Goal: Task Accomplishment & Management: Use online tool/utility

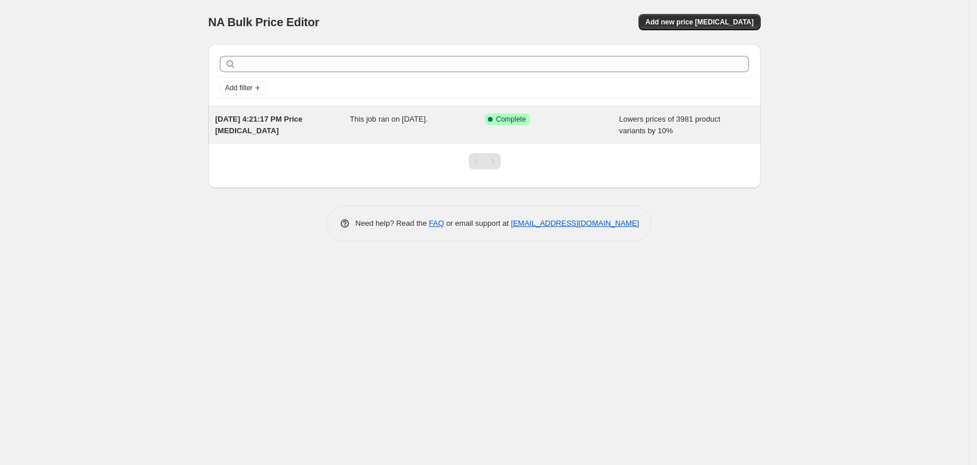
click at [422, 124] on div "This job ran on [DATE]." at bounding box center [417, 124] width 135 height 23
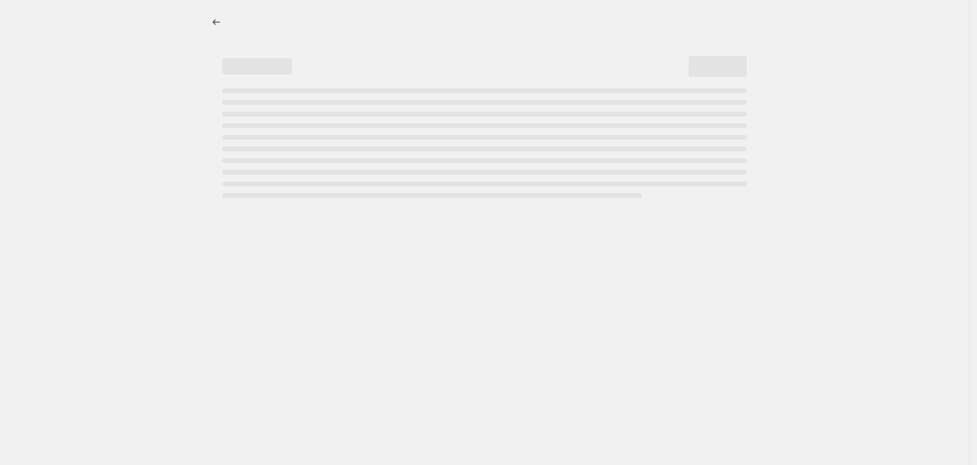
select select "percentage"
select select "tag"
select select "not_equal"
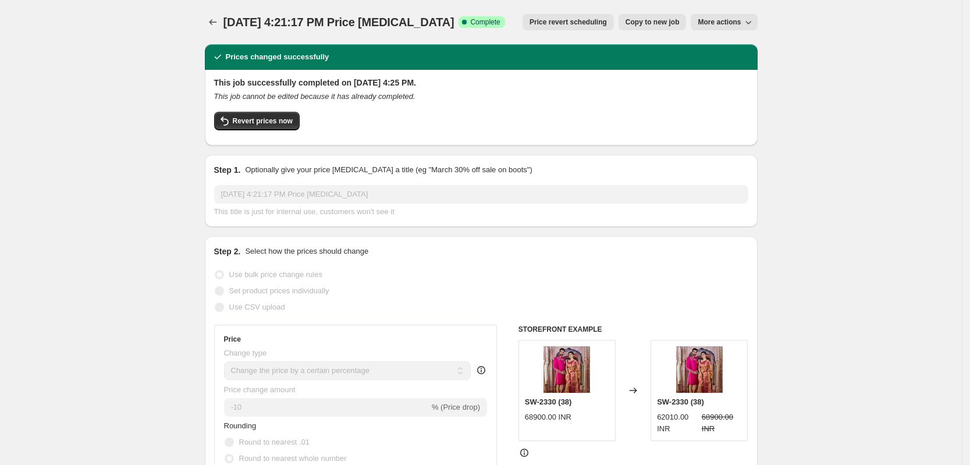
click at [735, 19] on span "More actions" at bounding box center [718, 21] width 43 height 9
click at [737, 26] on span "More actions" at bounding box center [718, 21] width 43 height 9
click at [750, 21] on icon "button" at bounding box center [748, 22] width 12 height 12
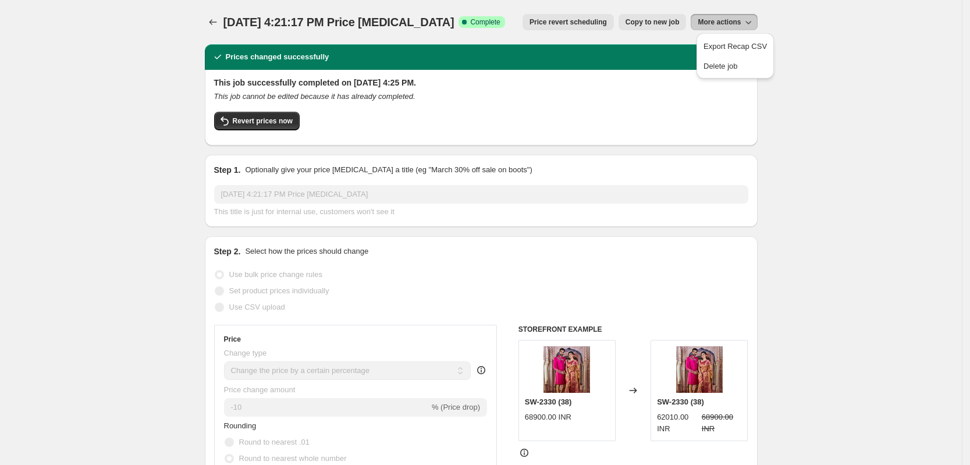
click at [216, 19] on icon "Price change jobs" at bounding box center [213, 22] width 12 height 12
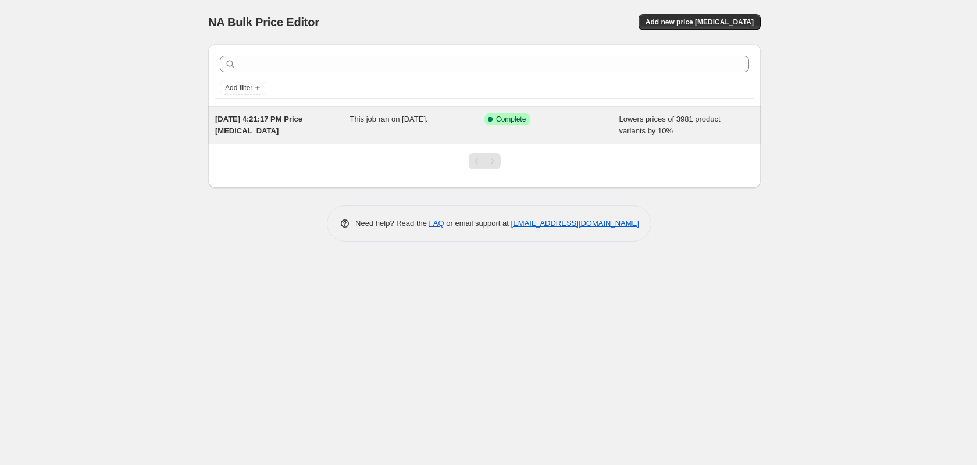
click at [420, 119] on span "This job ran on [DATE]." at bounding box center [389, 119] width 78 height 9
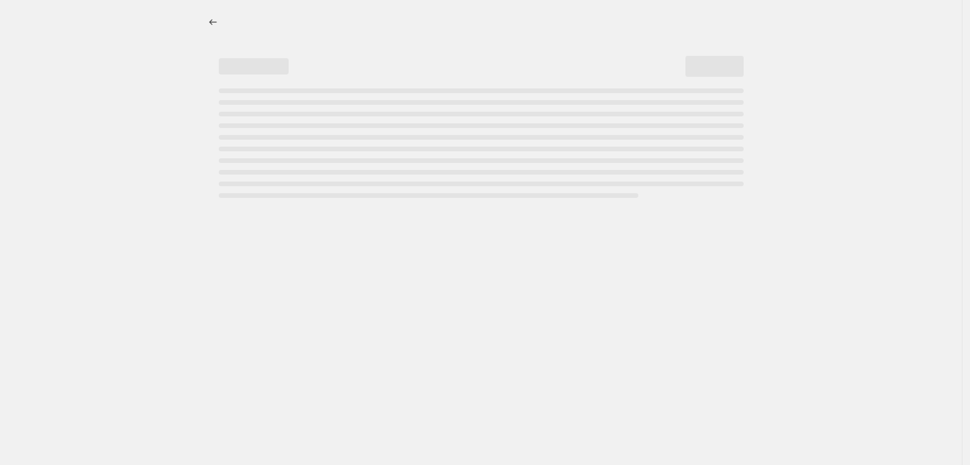
select select "percentage"
select select "tag"
select select "not_equal"
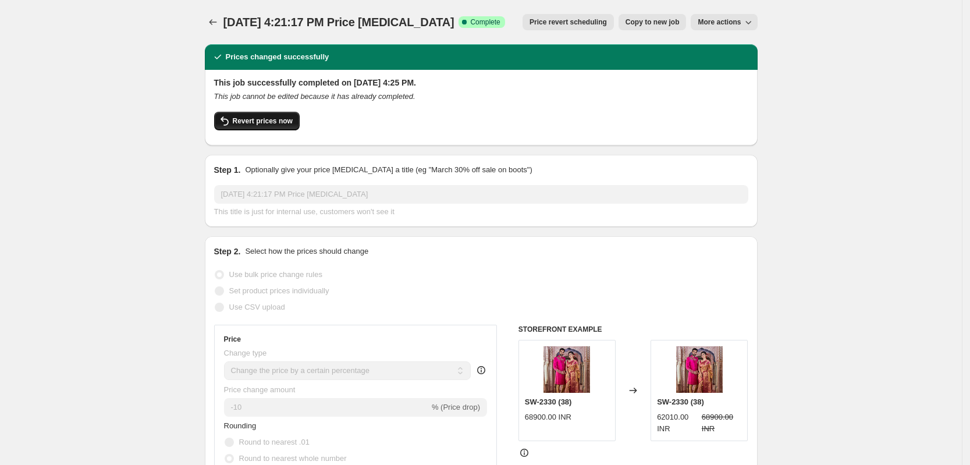
click at [266, 124] on span "Revert prices now" at bounding box center [263, 120] width 60 height 9
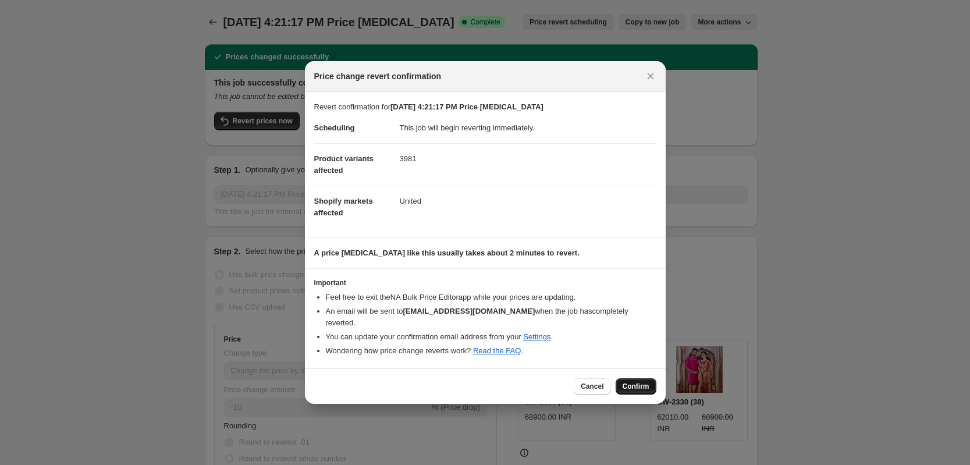
click at [647, 382] on span "Confirm" at bounding box center [635, 386] width 27 height 9
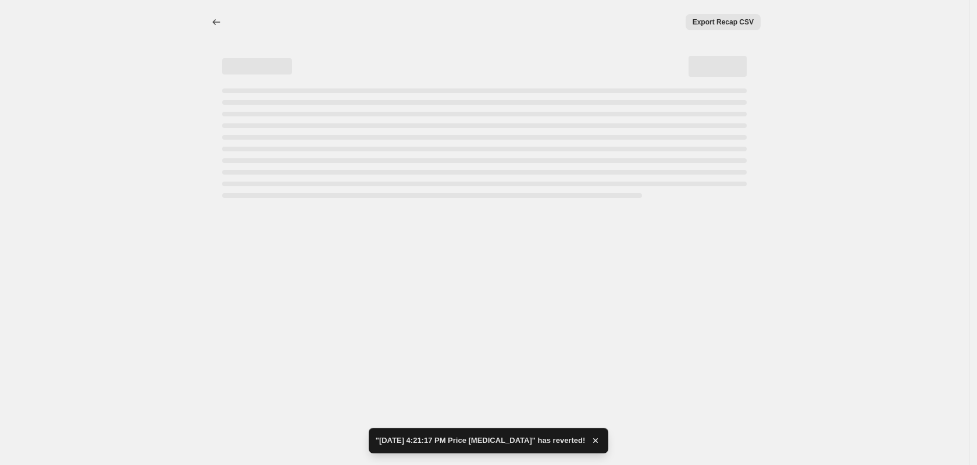
select select "percentage"
select select "tag"
select select "not_equal"
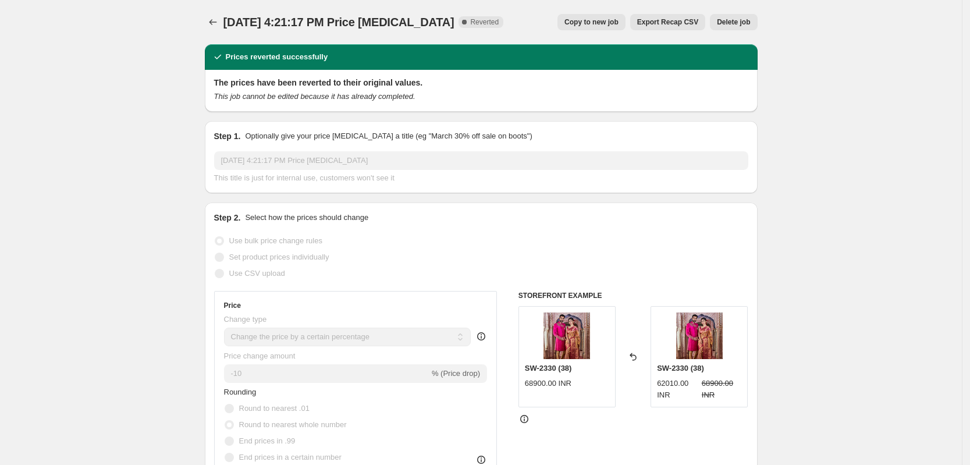
click at [612, 19] on span "Copy to new job" at bounding box center [591, 21] width 54 height 9
select select "percentage"
select select "tag"
select select "not_equal"
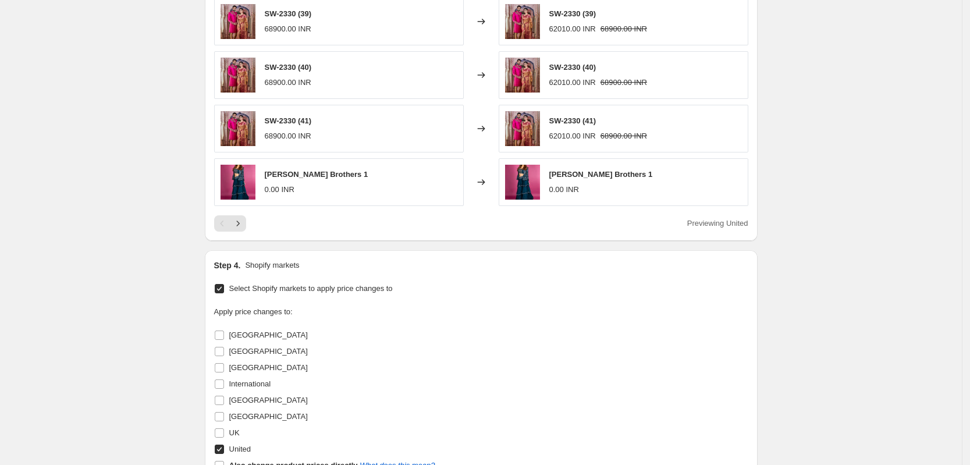
scroll to position [945, 0]
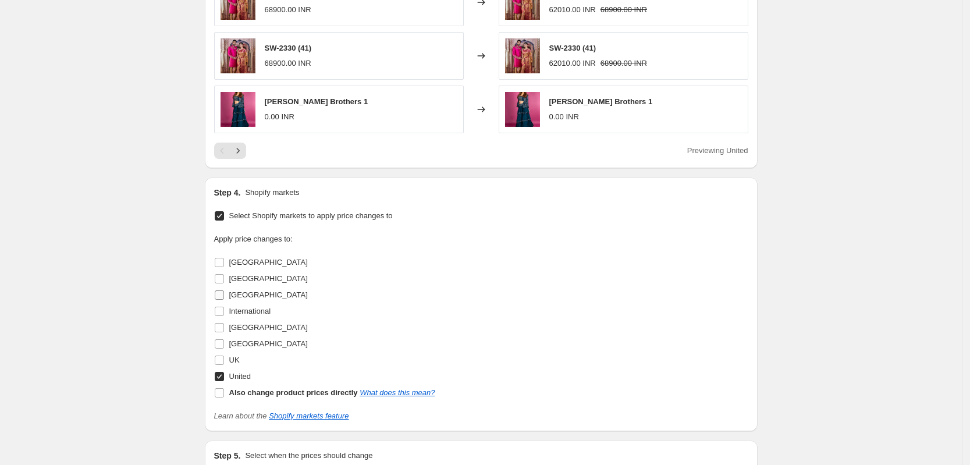
click at [222, 297] on input "[GEOGRAPHIC_DATA]" at bounding box center [219, 294] width 9 height 9
checkbox input "true"
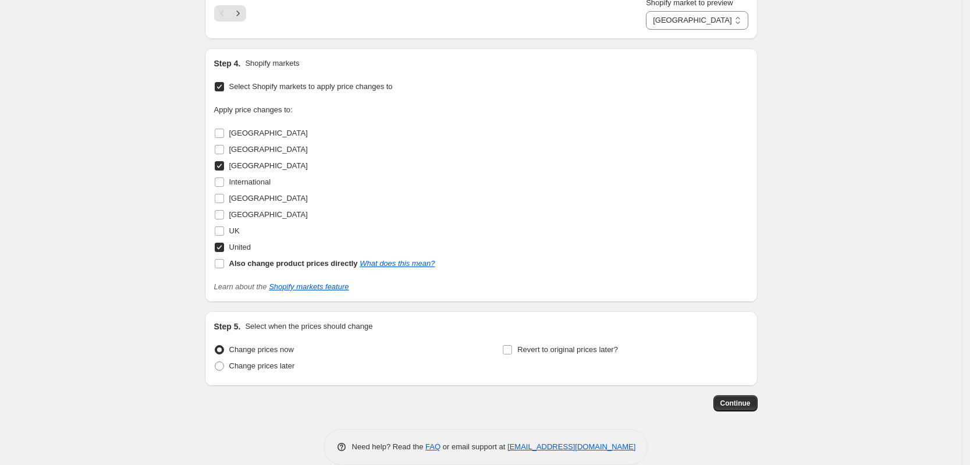
scroll to position [1109, 0]
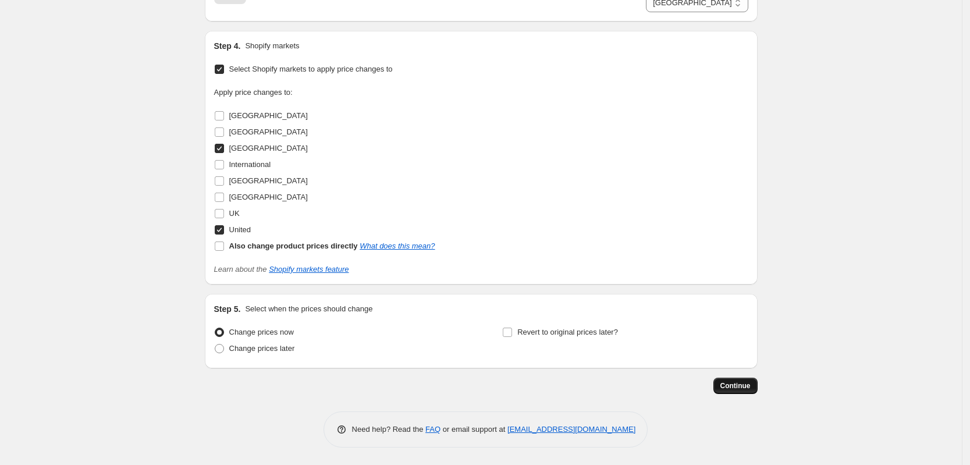
click at [743, 385] on span "Continue" at bounding box center [735, 385] width 30 height 9
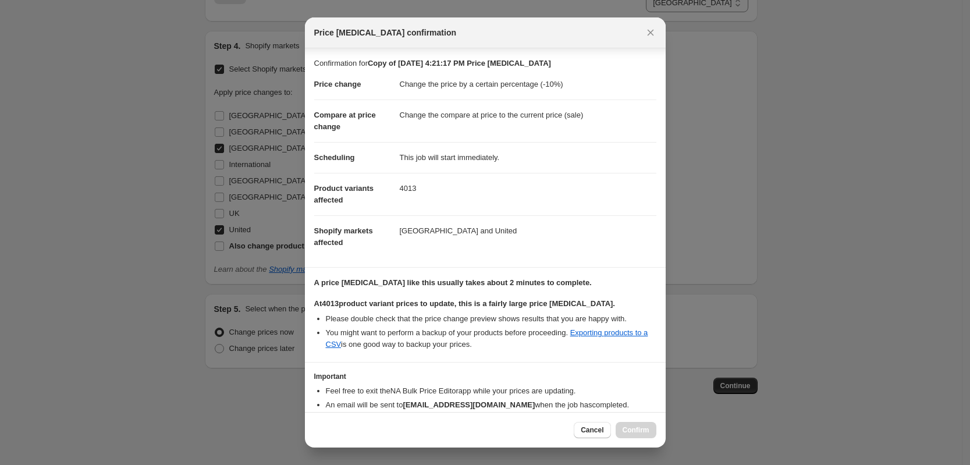
scroll to position [60, 0]
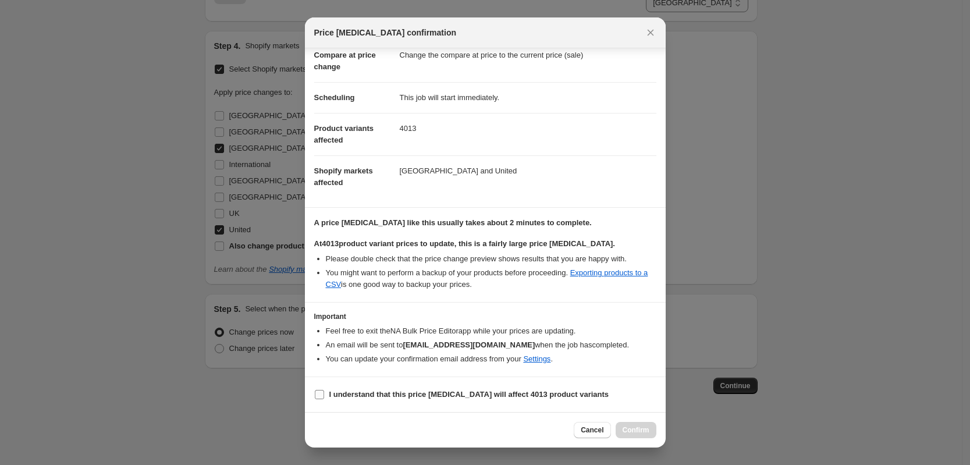
click at [326, 390] on label "I understand that this price [MEDICAL_DATA] will affect 4013 product variants" at bounding box center [461, 394] width 295 height 16
click at [324, 390] on input "I understand that this price [MEDICAL_DATA] will affect 4013 product variants" at bounding box center [319, 394] width 9 height 9
checkbox input "true"
click at [640, 432] on span "Confirm" at bounding box center [635, 429] width 27 height 9
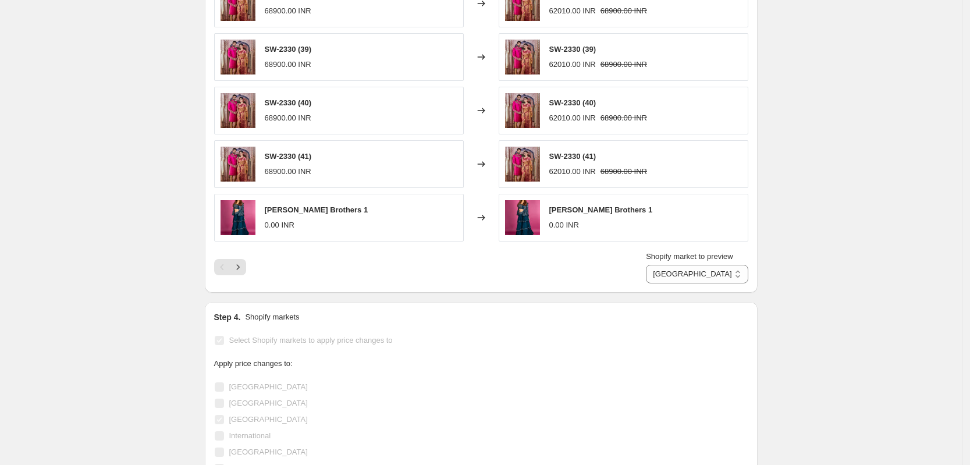
scroll to position [630, 0]
